Goal: Task Accomplishment & Management: Manage account settings

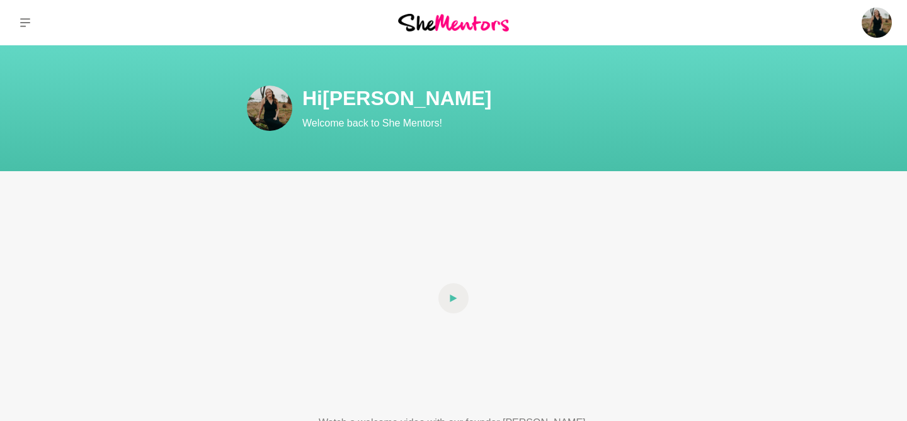
click at [466, 19] on img at bounding box center [453, 22] width 111 height 17
click at [23, 18] on icon at bounding box center [25, 22] width 10 height 9
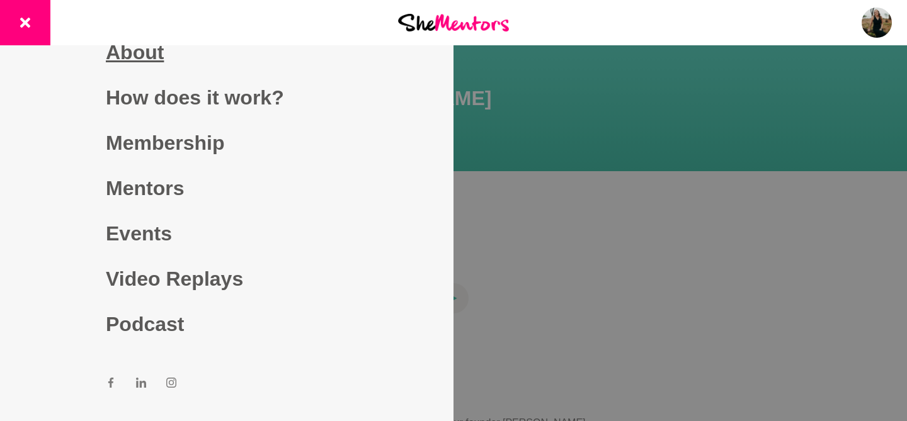
click at [150, 50] on link "About" at bounding box center [227, 52] width 242 height 45
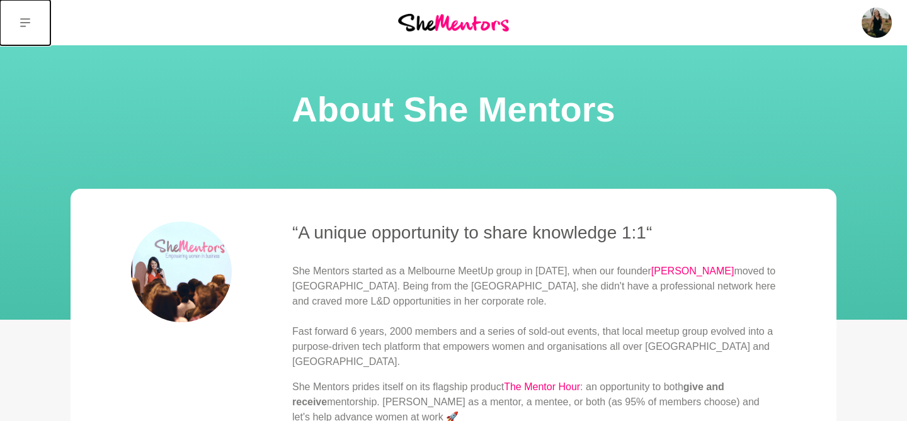
click at [18, 21] on button at bounding box center [25, 22] width 50 height 45
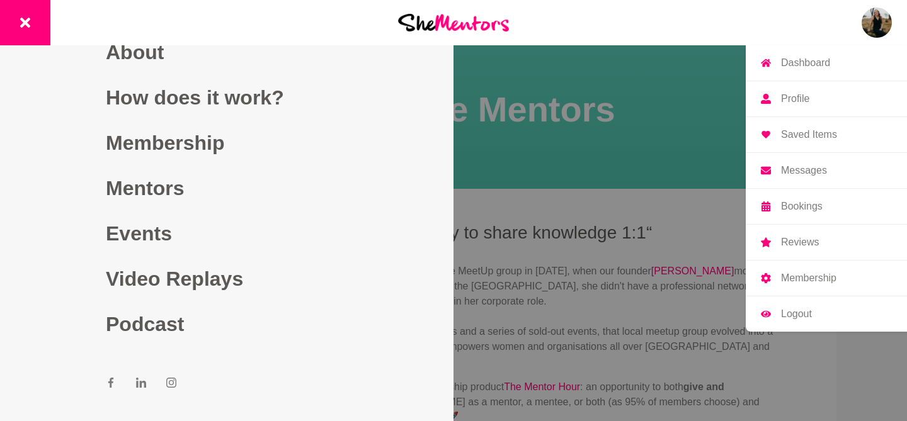
click at [870, 30] on img at bounding box center [876, 23] width 30 height 30
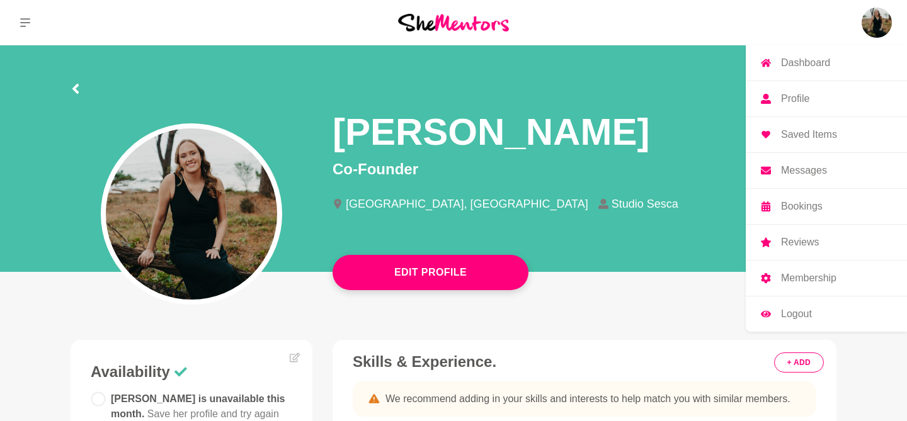
click at [837, 89] on link "Profile" at bounding box center [825, 98] width 161 height 35
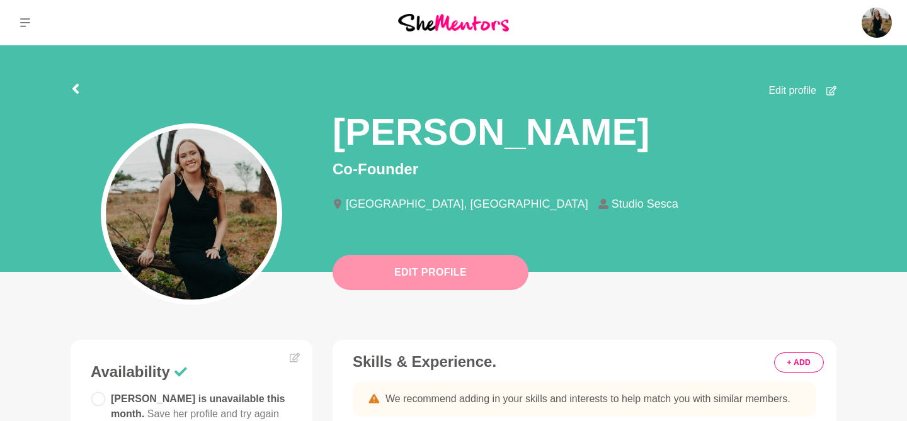
click at [444, 274] on button "Edit Profile" at bounding box center [430, 272] width 196 height 35
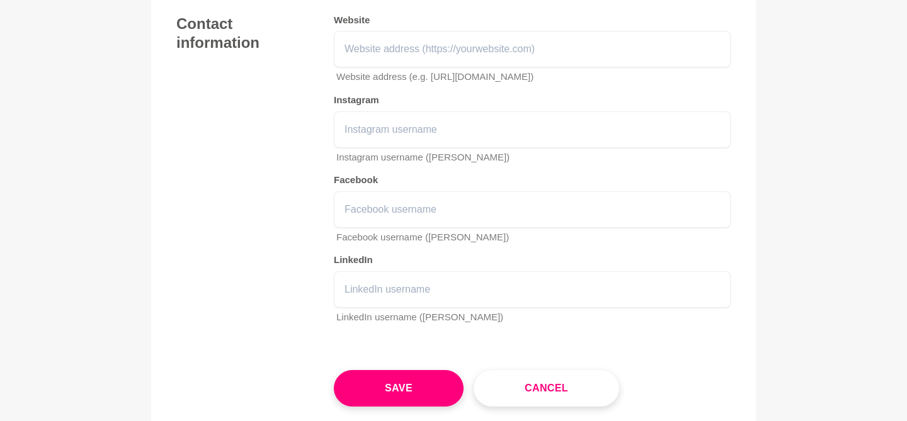
scroll to position [1743, 0]
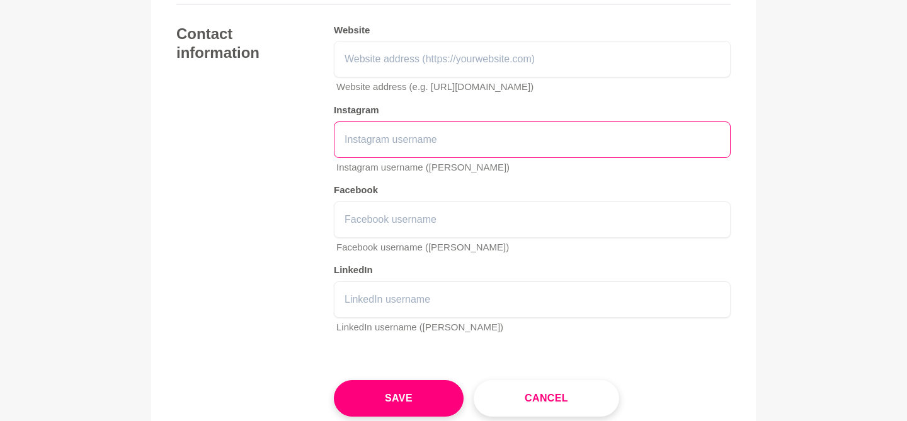
click at [368, 141] on input "text" at bounding box center [532, 140] width 397 height 37
type input "s"
click at [353, 143] on input "@studiosesca" at bounding box center [532, 140] width 397 height 37
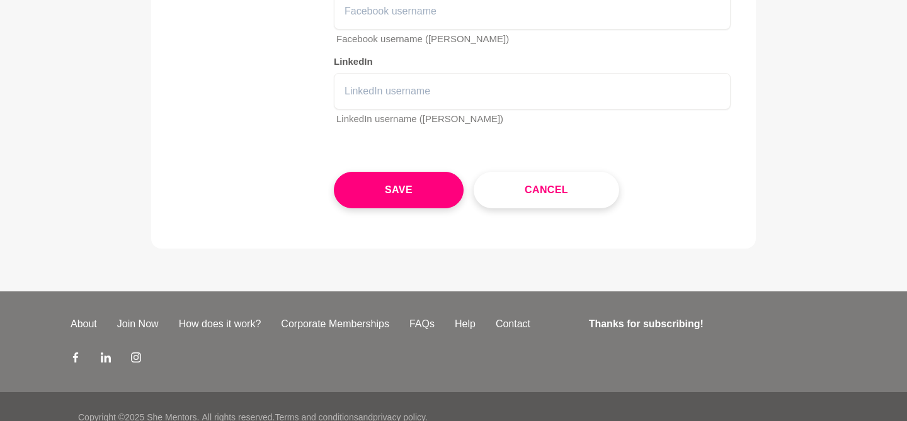
scroll to position [1959, 0]
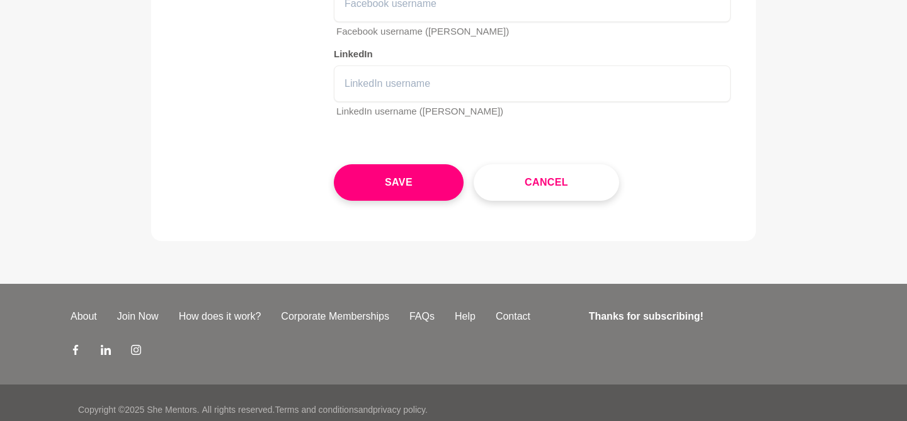
type input "@studiosesca"
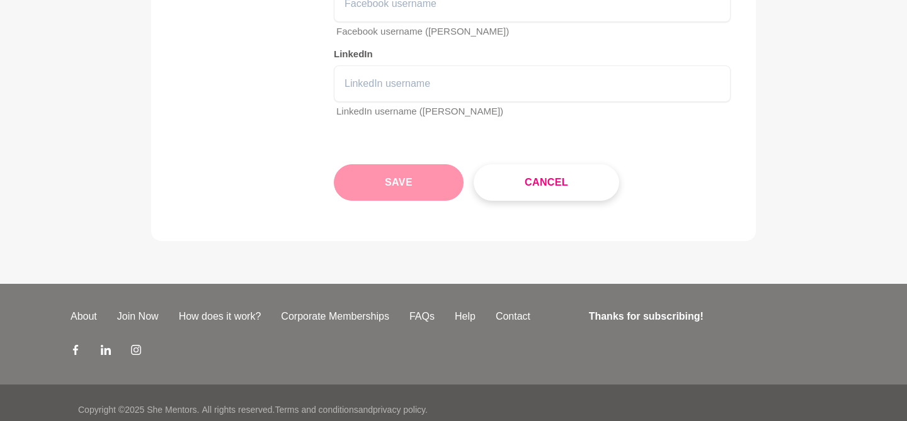
click at [404, 183] on button "Save" at bounding box center [399, 182] width 130 height 37
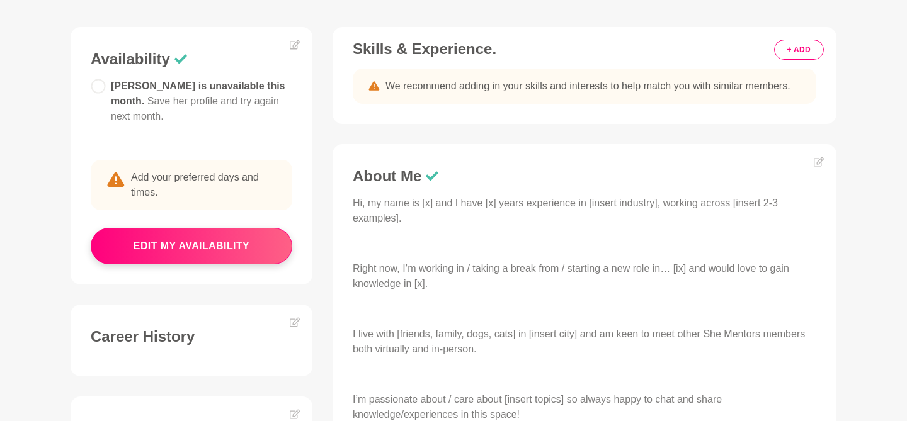
scroll to position [318, 0]
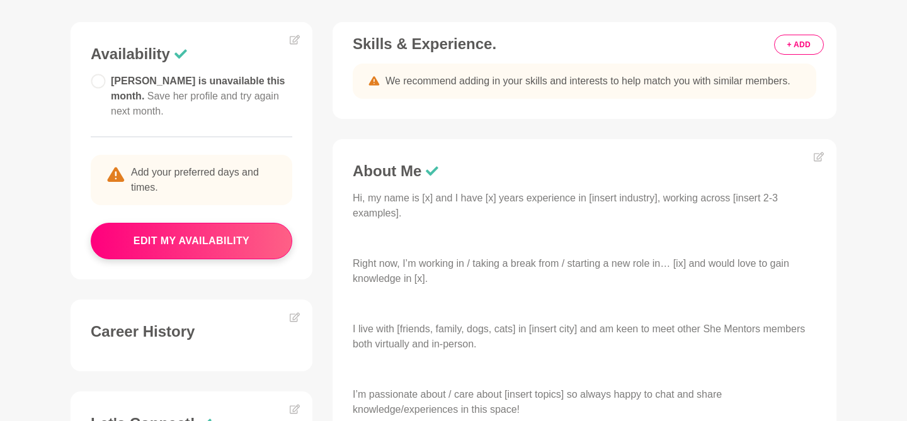
click at [300, 30] on figure "Availability [PERSON_NAME] is unavailable this month. Save her profile and try …" at bounding box center [192, 150] width 242 height 257
click at [290, 43] on icon at bounding box center [295, 39] width 10 height 9
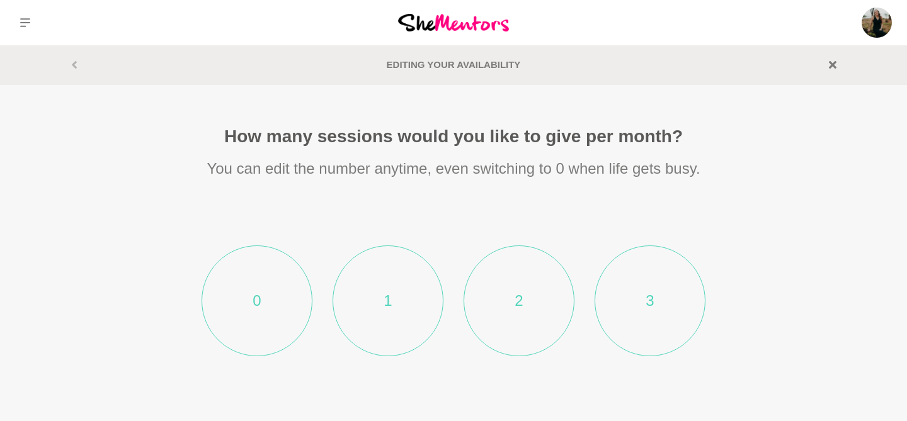
click at [291, 38] on div at bounding box center [151, 22] width 302 height 45
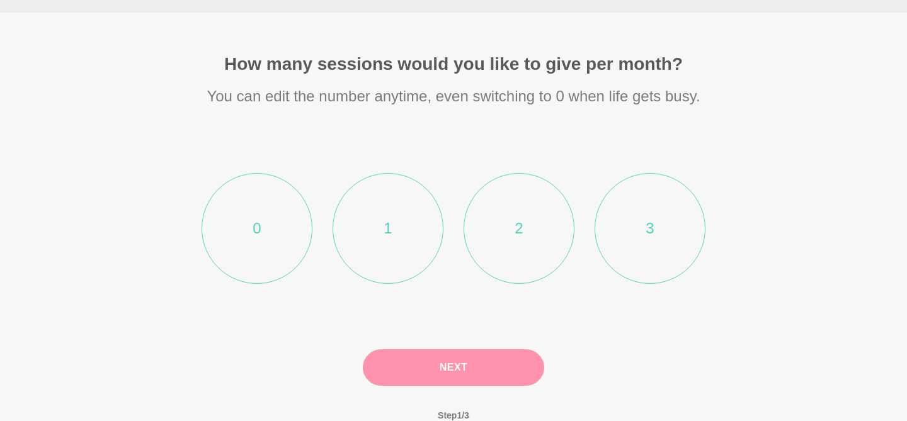
scroll to position [75, 0]
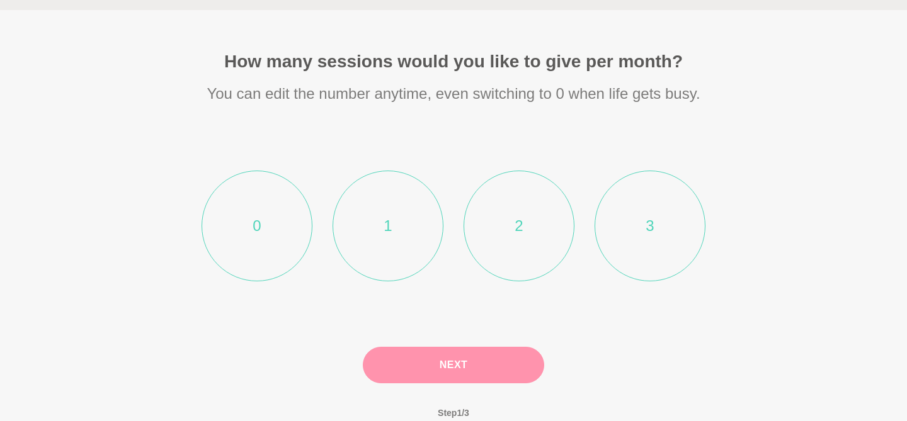
click at [405, 186] on li "1" at bounding box center [387, 226] width 111 height 111
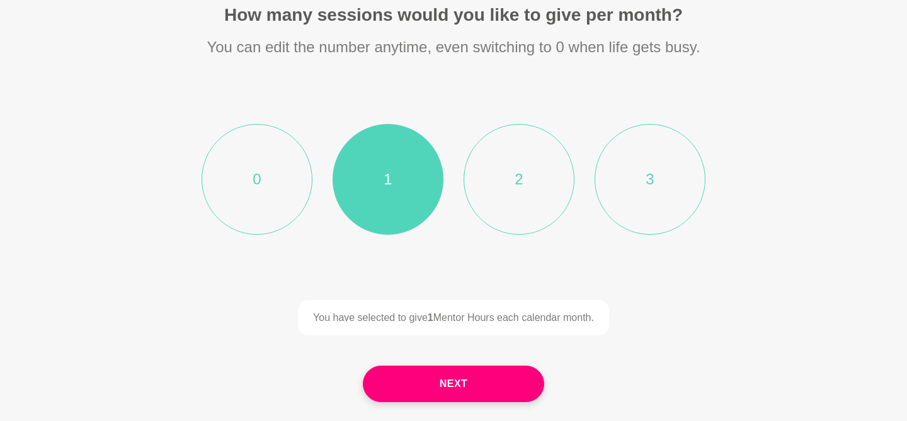
scroll to position [145, 0]
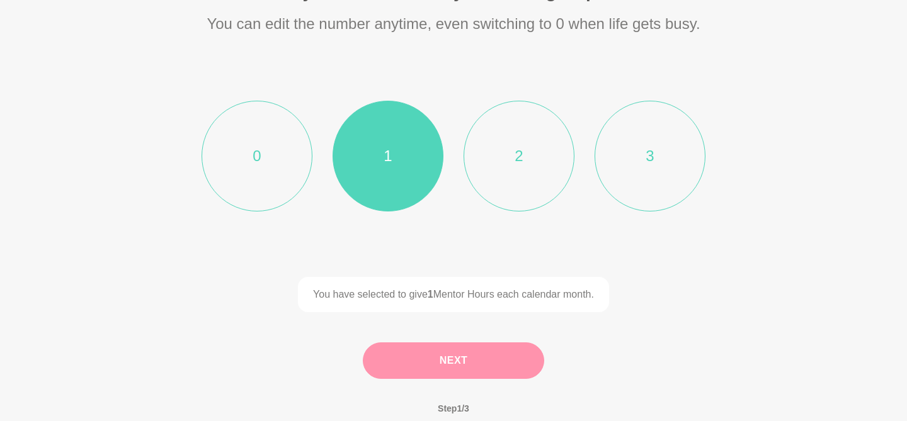
click at [479, 363] on button "Next" at bounding box center [453, 360] width 181 height 37
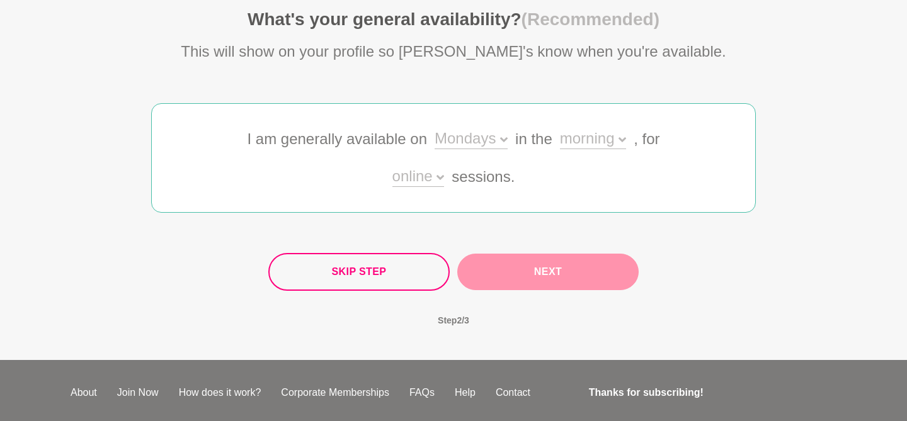
scroll to position [116, 0]
click at [502, 144] on div "Mondays" at bounding box center [470, 141] width 73 height 18
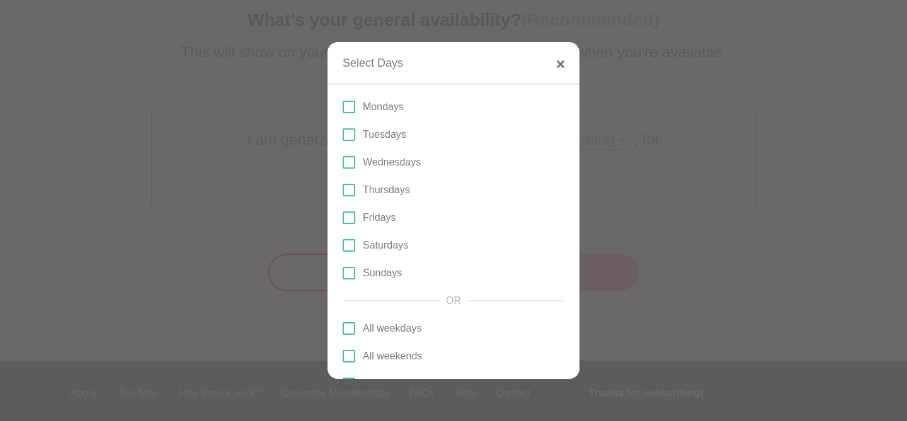
click at [348, 135] on span at bounding box center [348, 134] width 13 height 13
click at [342, 135] on input "Tuesdays" at bounding box center [342, 135] width 0 height 0
click at [355, 158] on label "Wednesdays" at bounding box center [453, 162] width 222 height 15
click at [342, 162] on input "Wednesdays" at bounding box center [342, 162] width 0 height 0
click at [351, 189] on span at bounding box center [348, 190] width 13 height 13
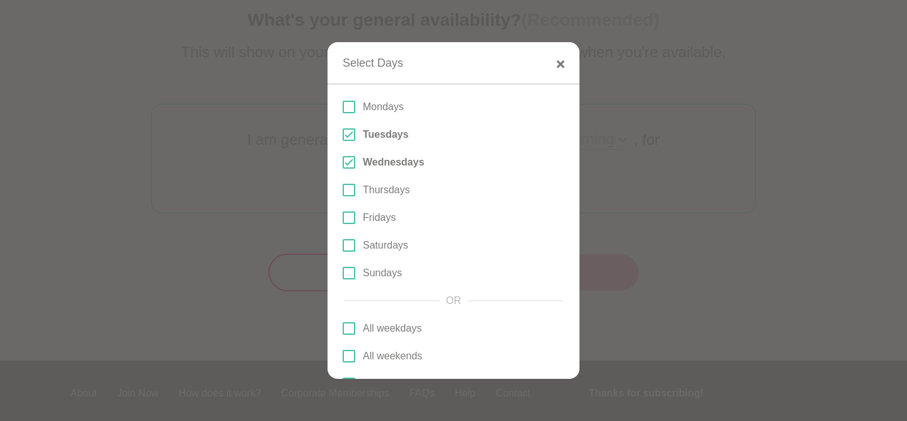
click at [342, 190] on input "Thursdays" at bounding box center [342, 190] width 0 height 0
click at [354, 220] on span at bounding box center [348, 218] width 13 height 13
click at [342, 218] on input "Fridays" at bounding box center [342, 218] width 0 height 0
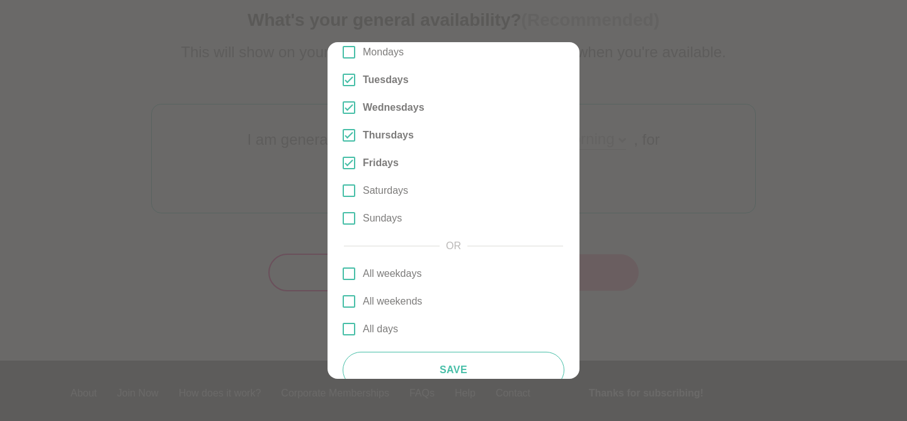
scroll to position [79, 0]
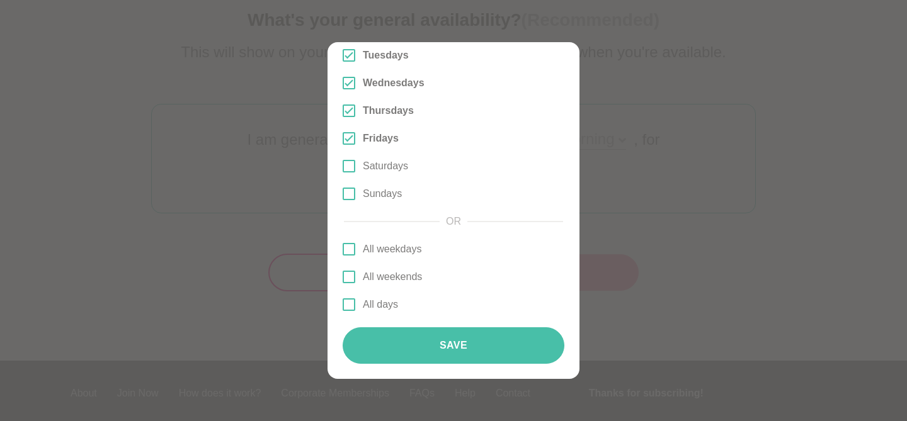
click at [511, 341] on button "Save" at bounding box center [453, 345] width 222 height 37
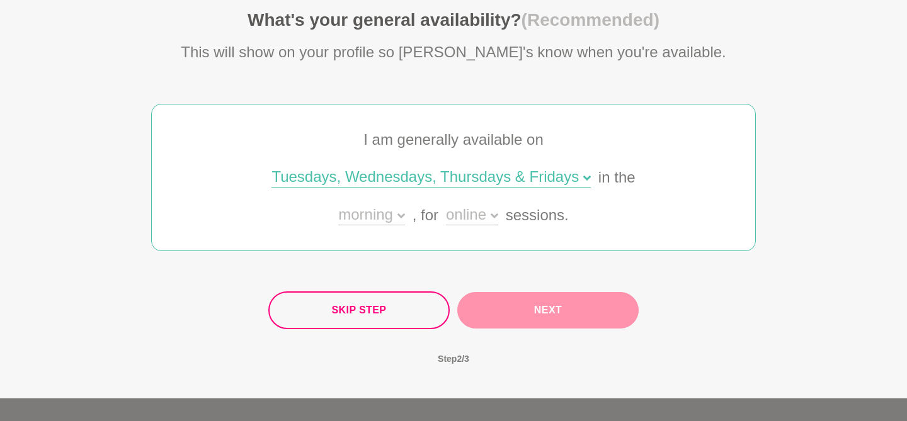
click at [393, 219] on div "morning" at bounding box center [371, 216] width 66 height 18
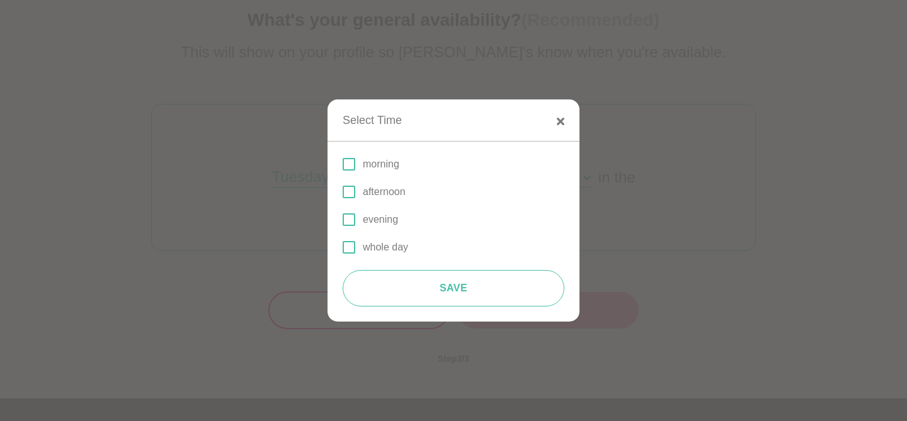
click at [397, 173] on div "morning afternoon evening whole day" at bounding box center [453, 206] width 222 height 98
click at [386, 167] on p "morning" at bounding box center [381, 164] width 37 height 15
click at [342, 164] on input "morning" at bounding box center [342, 164] width 0 height 0
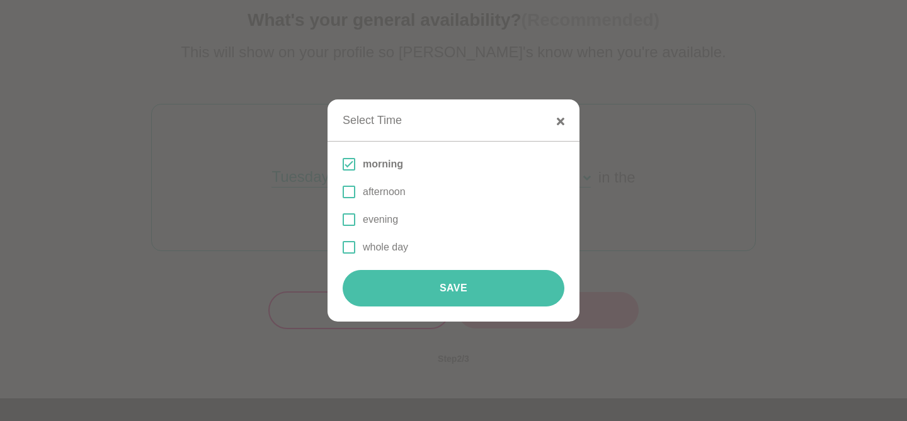
click at [505, 283] on button "Save" at bounding box center [453, 288] width 222 height 37
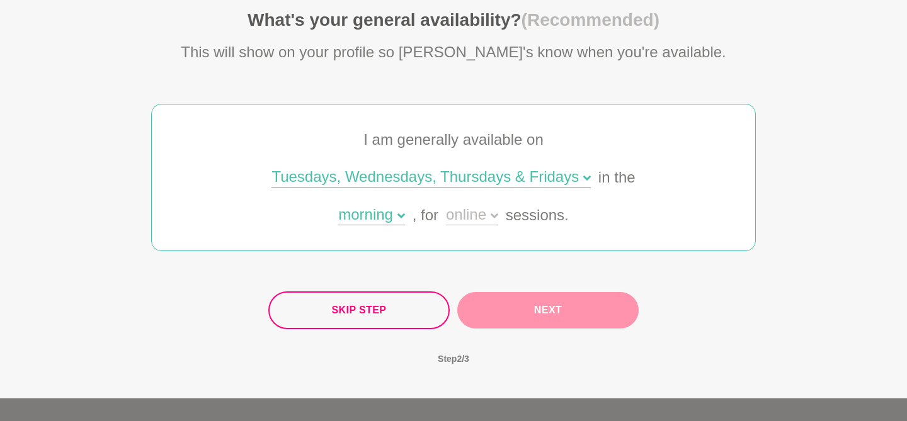
click at [473, 210] on div "online" at bounding box center [472, 216] width 52 height 18
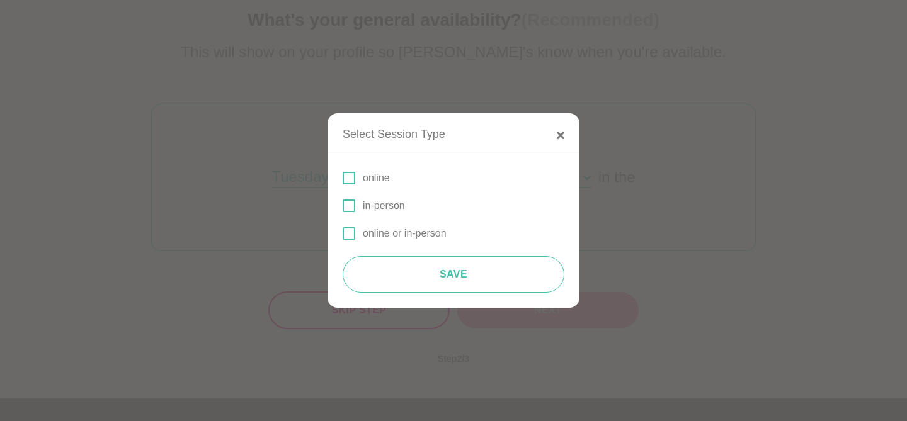
click at [395, 232] on p "online or in-person" at bounding box center [405, 233] width 84 height 15
click at [342, 234] on input "online or in-person" at bounding box center [342, 234] width 0 height 0
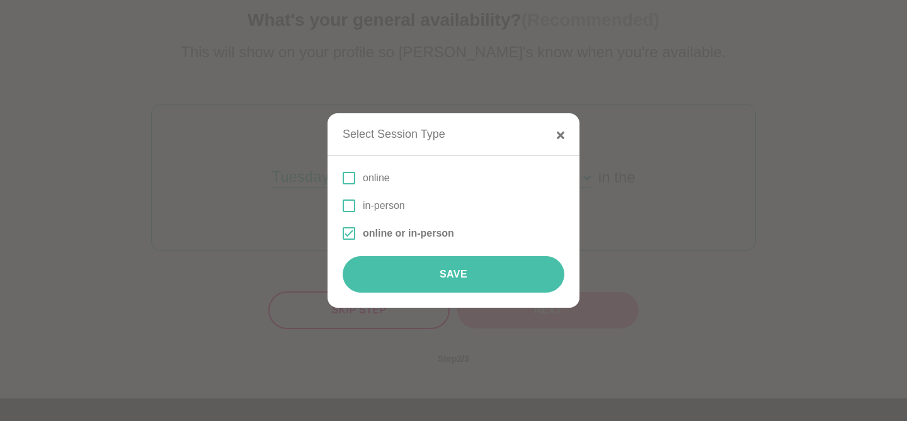
click at [448, 283] on button "Save" at bounding box center [453, 274] width 222 height 37
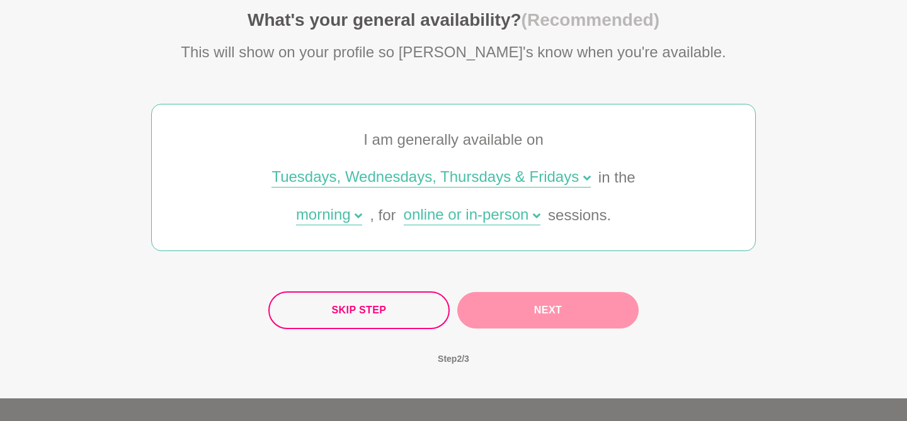
click at [500, 318] on button "Next" at bounding box center [547, 310] width 181 height 37
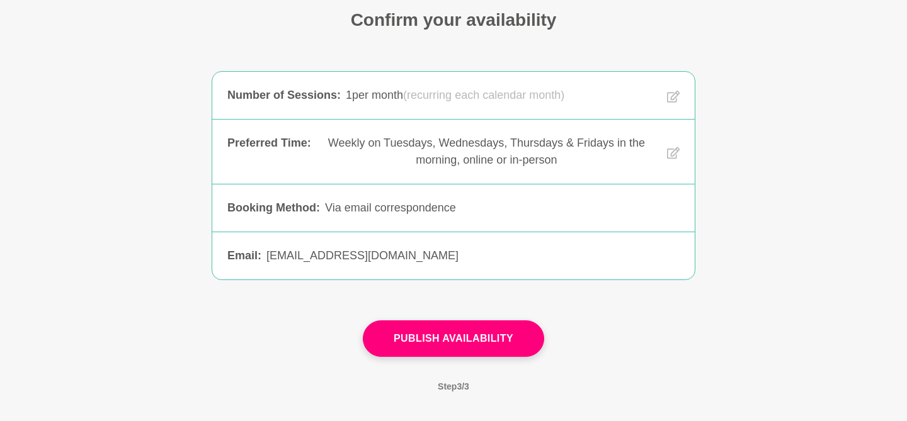
click at [446, 106] on div "Number of Sessions : 1 per month (recurring each calendar month) 1 per month (r…" at bounding box center [453, 96] width 482 height 48
click at [665, 97] on button at bounding box center [671, 95] width 18 height 17
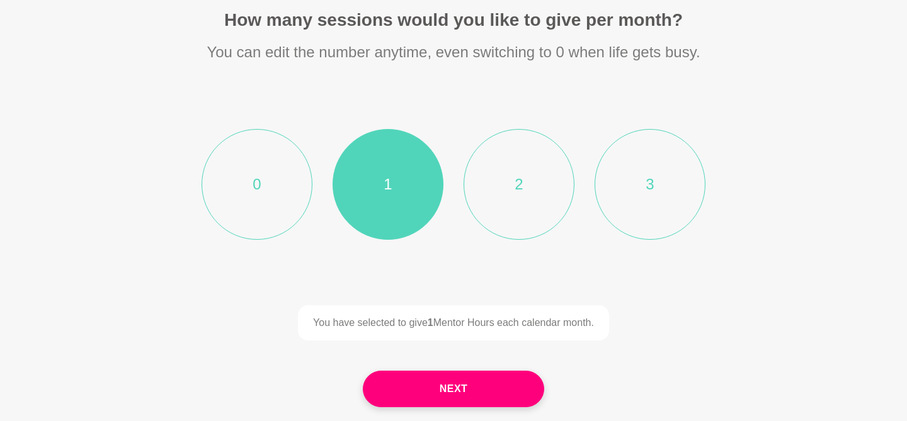
click at [543, 179] on li "2" at bounding box center [518, 184] width 111 height 111
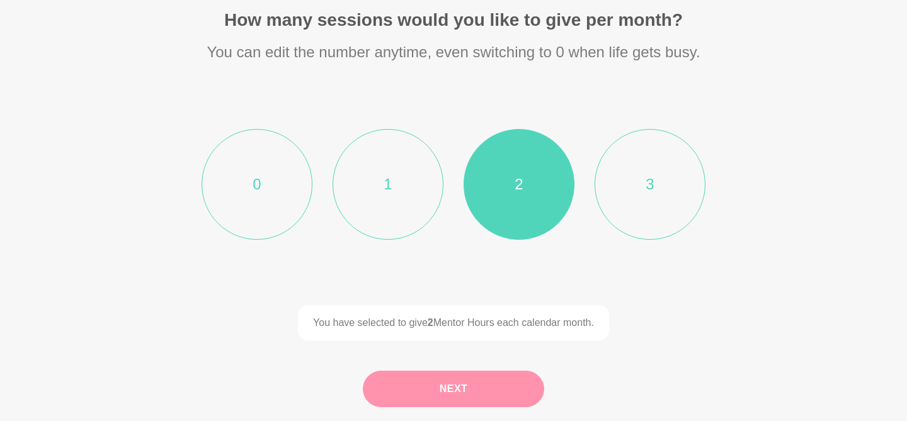
click at [500, 376] on button "Next" at bounding box center [453, 389] width 181 height 37
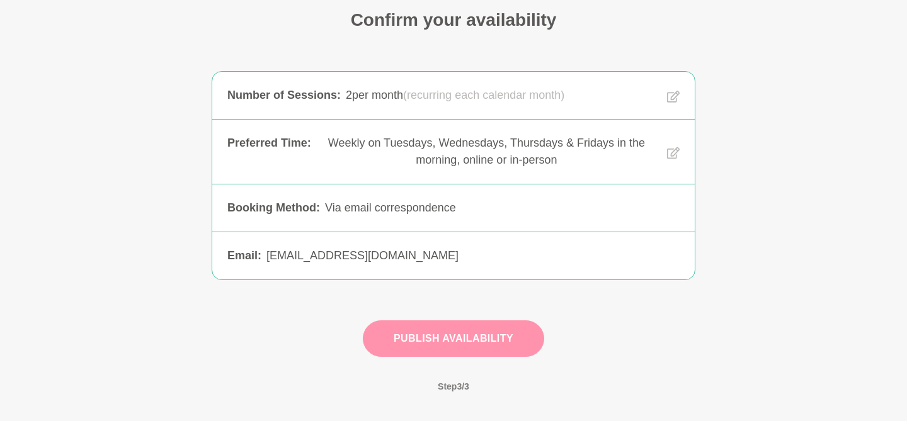
click at [492, 341] on button "Publish Availability" at bounding box center [453, 338] width 181 height 37
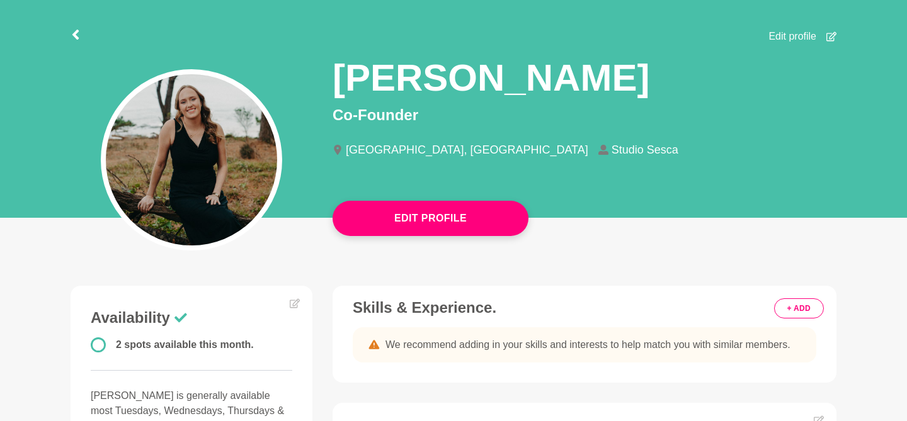
scroll to position [42, 0]
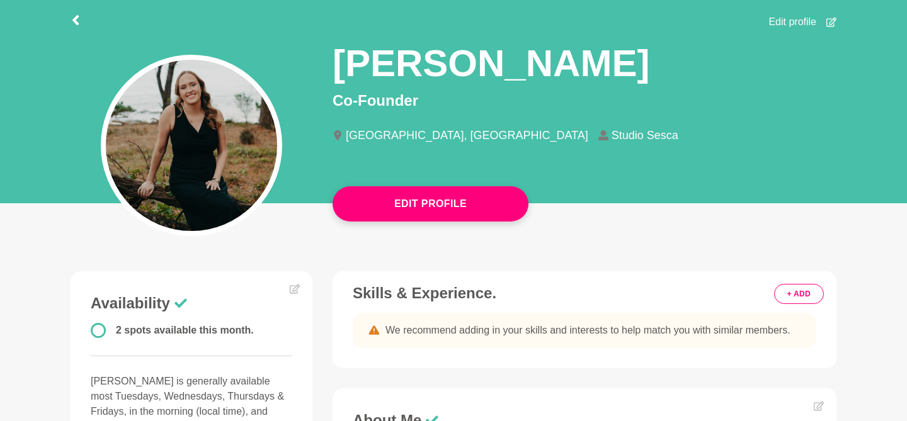
scroll to position [65, 0]
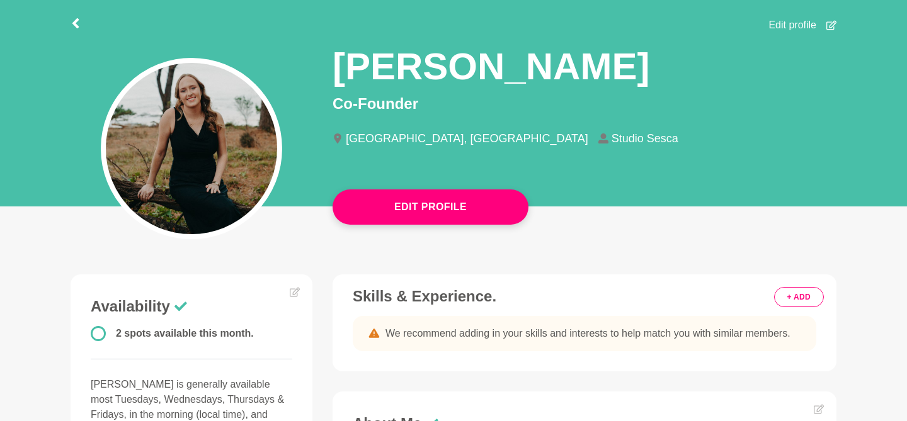
click at [781, 298] on button "+ ADD" at bounding box center [799, 297] width 50 height 20
